Goal: Information Seeking & Learning: Learn about a topic

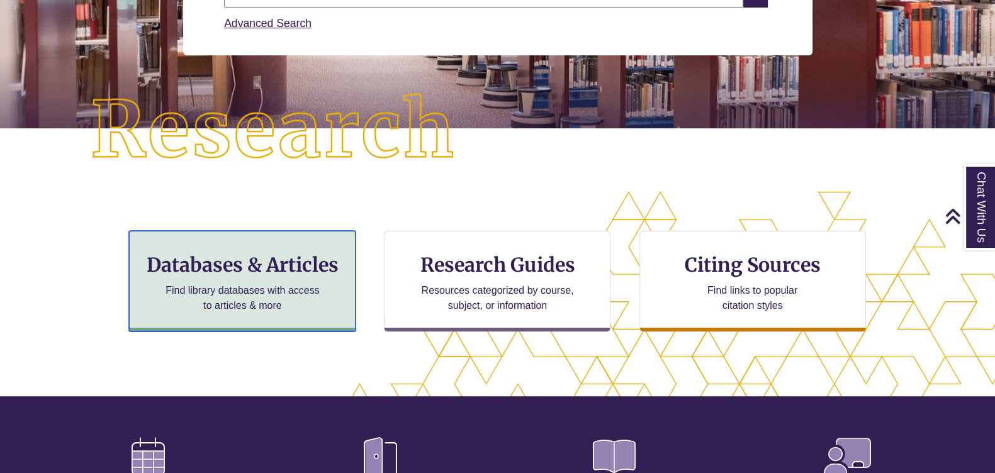
click at [307, 272] on h3 "Databases & Articles" at bounding box center [242, 265] width 205 height 24
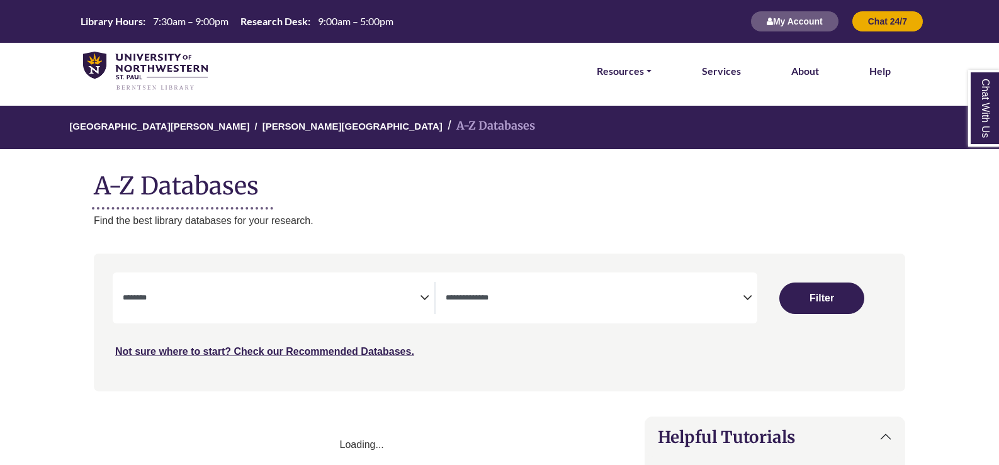
select select "Database Subject Filter"
select select "Database Types Filter"
select select "Database Subject Filter"
select select "Database Types Filter"
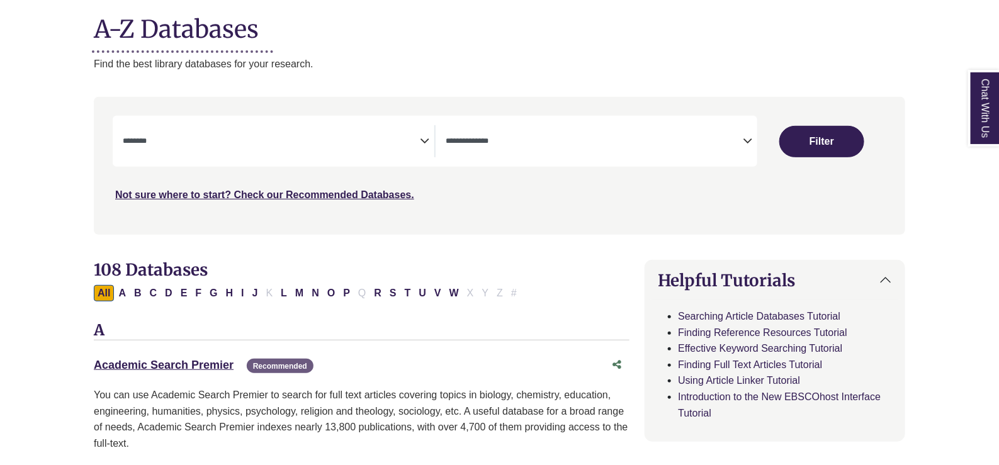
scroll to position [236, 0]
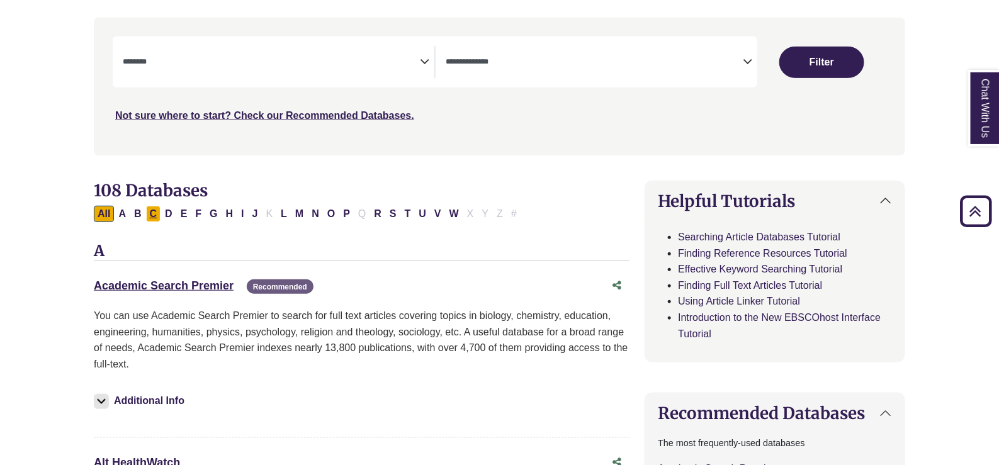
click at [153, 215] on button "C" at bounding box center [153, 214] width 15 height 16
select select "Database Subject Filter"
select select "Database Types Filter"
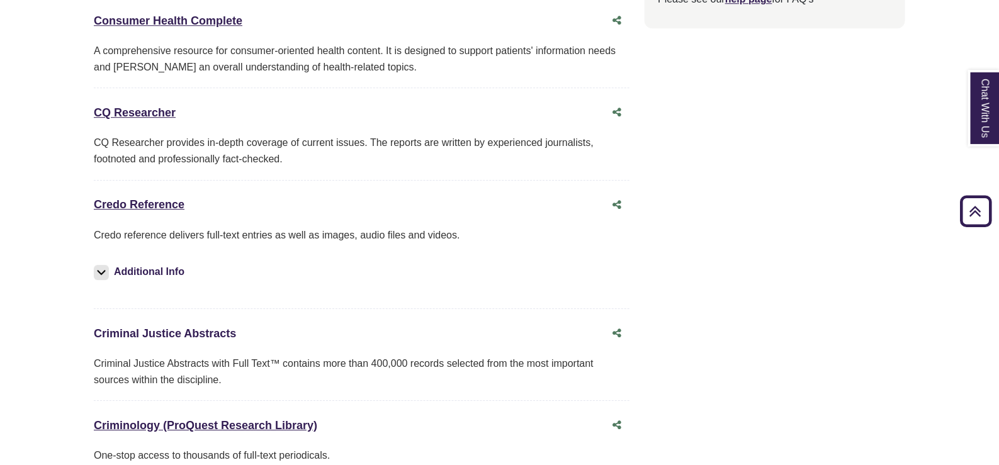
scroll to position [1573, 0]
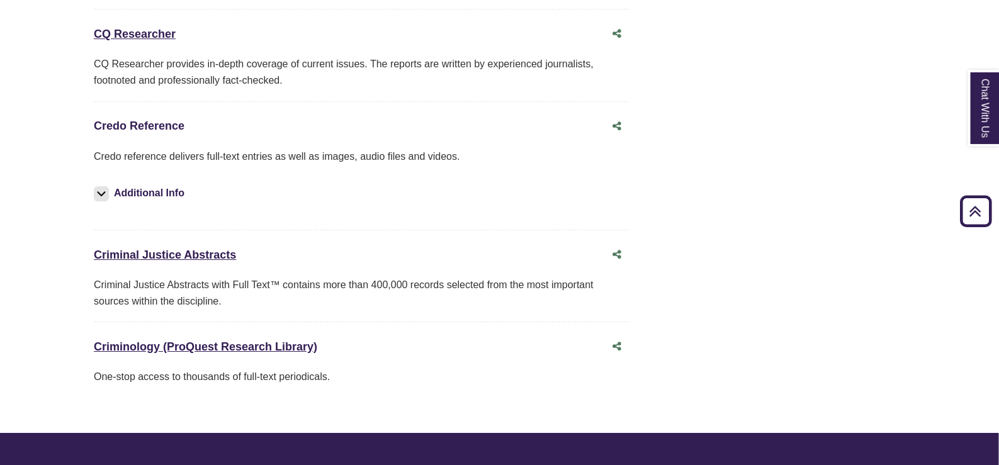
click at [166, 124] on link "Credo Reference This link opens in a new window" at bounding box center [139, 126] width 91 height 13
click at [135, 122] on link "Credo Reference This link opens in a new window" at bounding box center [139, 126] width 91 height 13
click at [621, 121] on icon "Share this database" at bounding box center [616, 126] width 9 height 10
type input "**********"
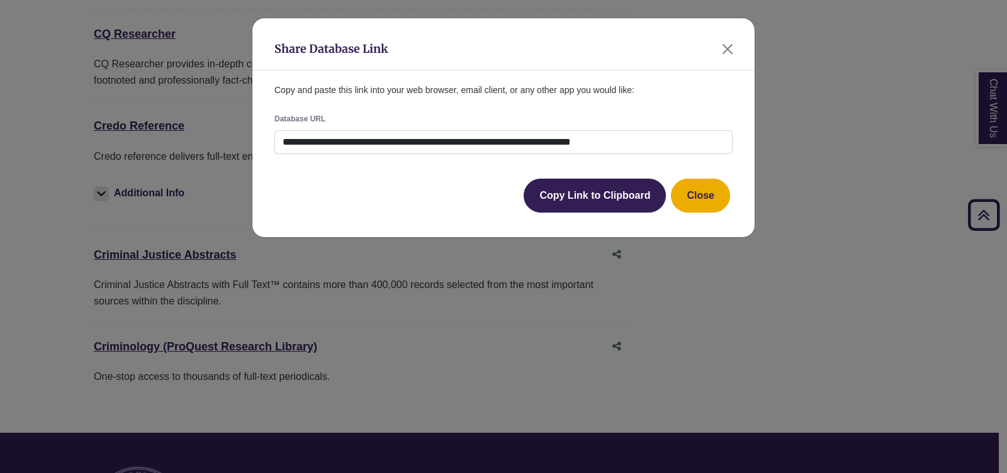
click at [694, 189] on button "Close" at bounding box center [700, 196] width 59 height 34
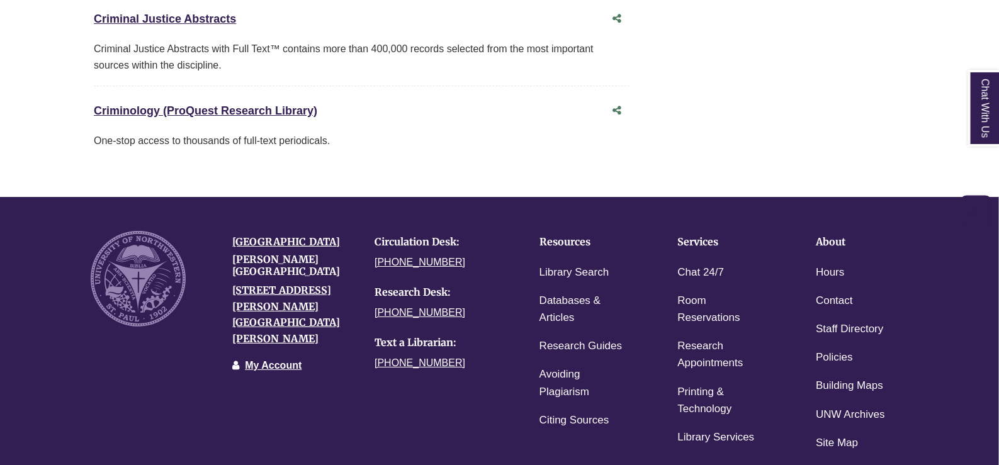
scroll to position [1905, 0]
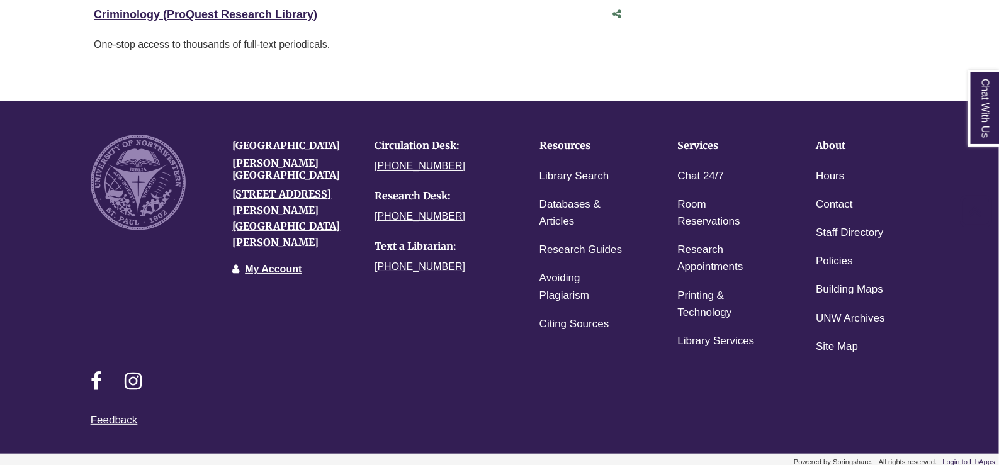
click at [968, 458] on link "Login to LibApps" at bounding box center [969, 462] width 52 height 8
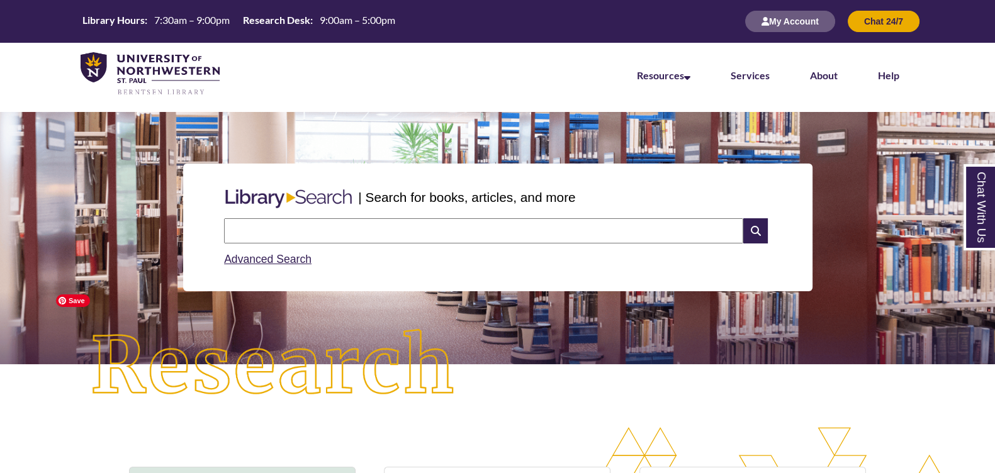
scroll to position [157, 0]
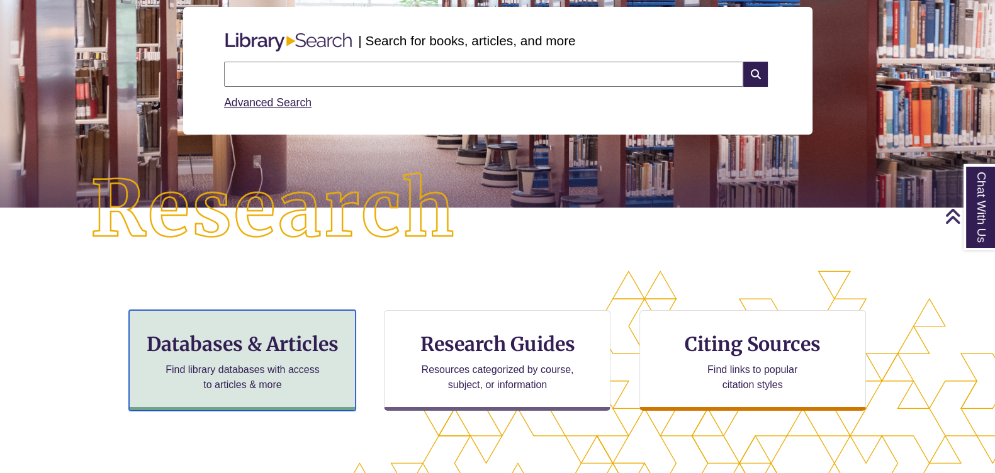
click at [293, 361] on div "Databases & Articles Find library databases with access to articles & more" at bounding box center [242, 360] width 227 height 101
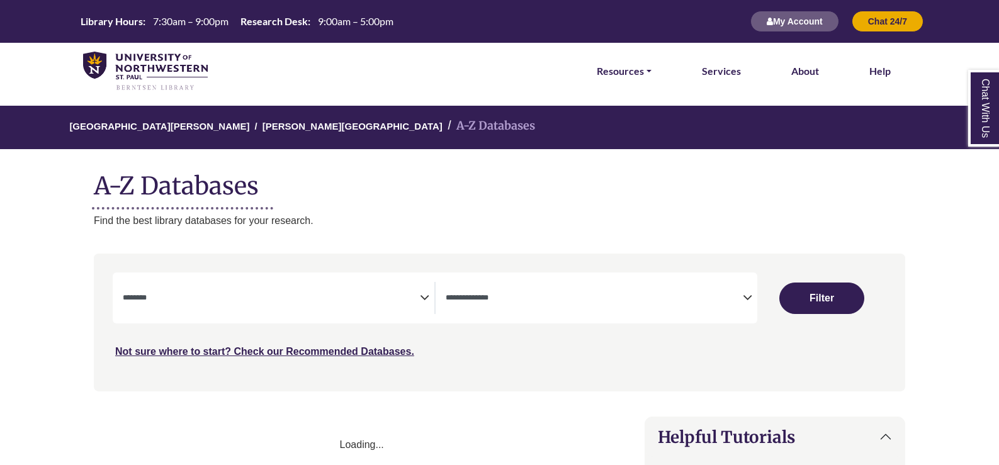
select select "Database Subject Filter"
select select "Database Types Filter"
select select "Database Subject Filter"
select select "Database Types Filter"
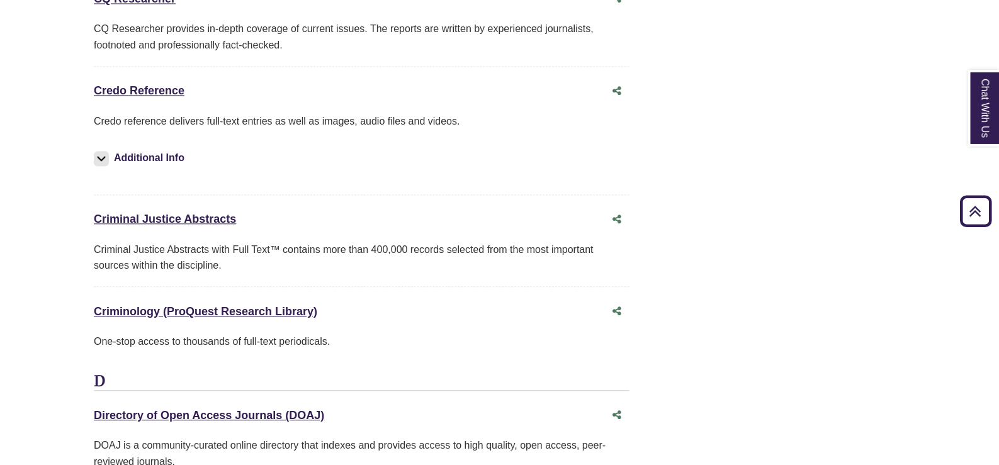
scroll to position [3068, 0]
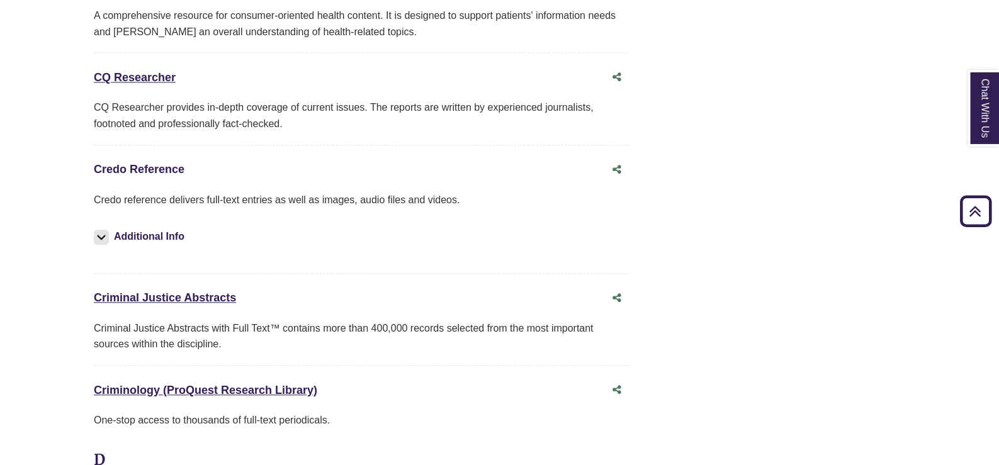
click at [119, 163] on link "Credo Reference This link opens in a new window" at bounding box center [139, 169] width 91 height 13
click at [147, 163] on link "Credo Reference This link opens in a new window" at bounding box center [139, 169] width 91 height 13
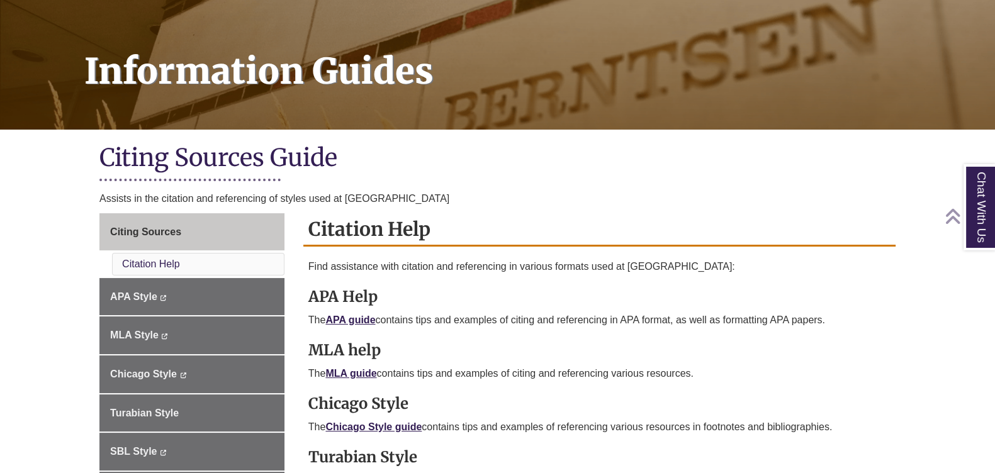
scroll to position [236, 0]
